Goal: Task Accomplishment & Management: Use online tool/utility

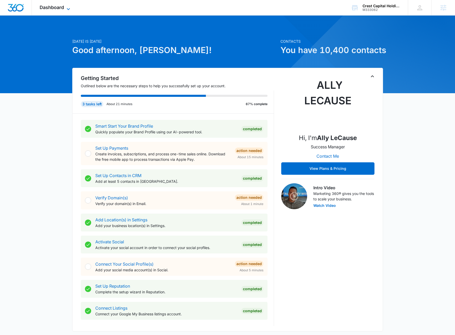
click at [70, 9] on icon at bounding box center [68, 9] width 6 height 6
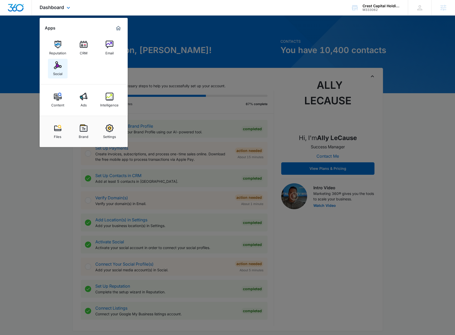
click at [60, 67] on img at bounding box center [58, 65] width 8 height 8
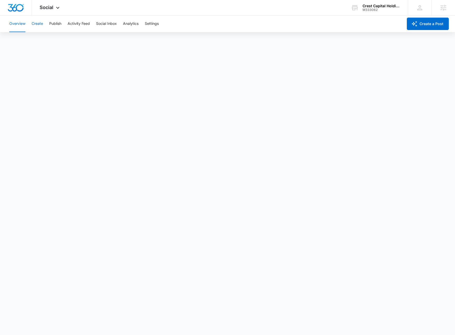
click at [38, 26] on button "Create" at bounding box center [37, 24] width 11 height 17
click at [387, 8] on div "M333062" at bounding box center [382, 10] width 38 height 4
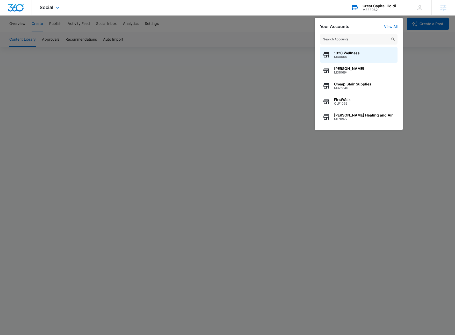
click at [361, 38] on input "text" at bounding box center [359, 39] width 78 height 10
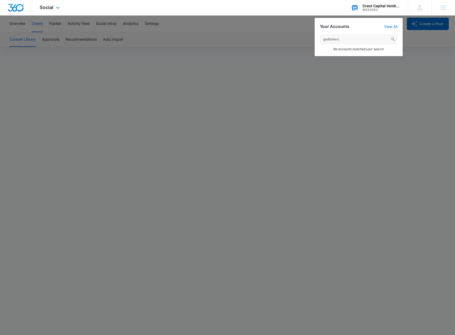
type input "godfathers"
click at [356, 128] on div at bounding box center [227, 167] width 455 height 335
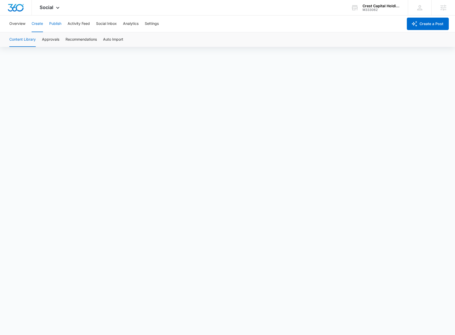
click at [55, 23] on button "Publish" at bounding box center [55, 24] width 12 height 17
click at [37, 38] on button "Schedules" at bounding box center [40, 39] width 18 height 15
click at [41, 25] on button "Create" at bounding box center [37, 24] width 11 height 17
click at [49, 41] on button "Approvals" at bounding box center [50, 39] width 17 height 15
click at [24, 38] on button "Content Library" at bounding box center [22, 39] width 26 height 15
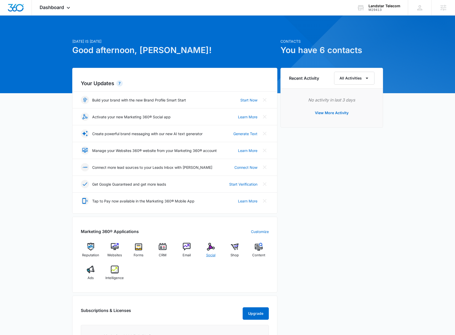
click at [211, 249] on img at bounding box center [211, 247] width 8 height 8
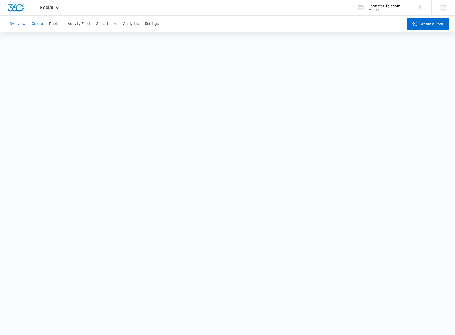
click at [40, 24] on button "Create" at bounding box center [37, 24] width 11 height 17
